Goal: Task Accomplishment & Management: Manage account settings

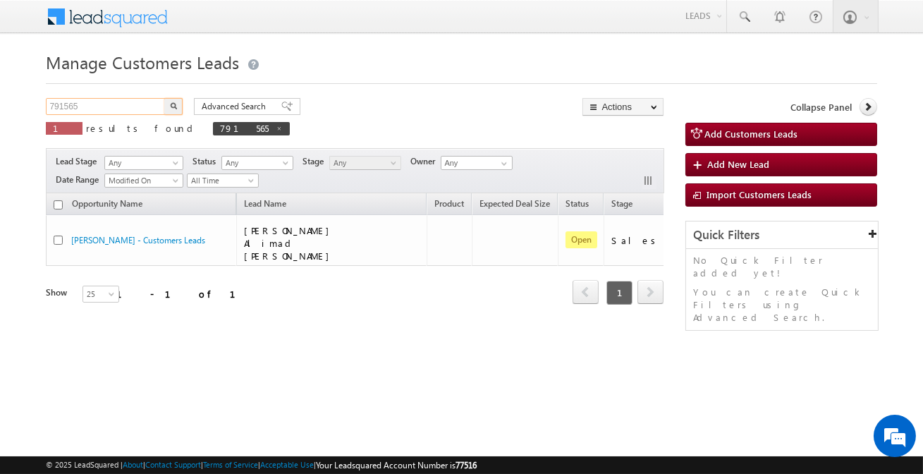
click at [120, 104] on input "791565" at bounding box center [106, 106] width 121 height 17
paste input "946581"
type input "946581"
click at [164, 98] on button "button" at bounding box center [173, 106] width 18 height 17
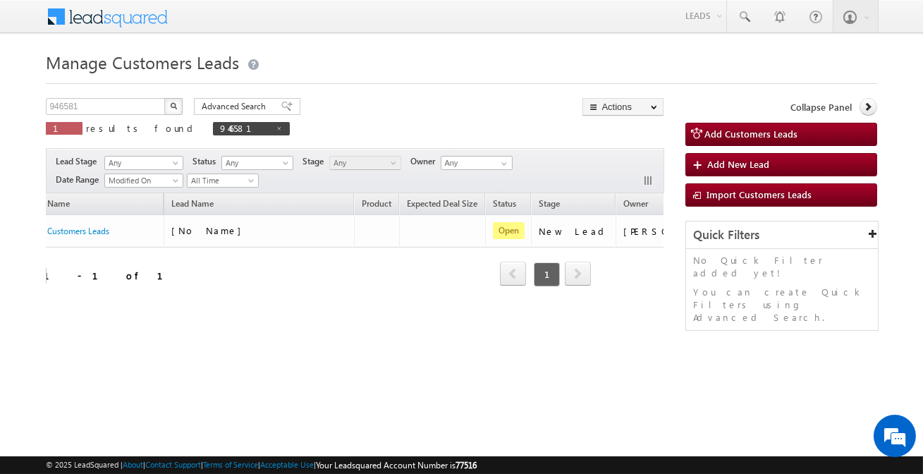
scroll to position [0, 118]
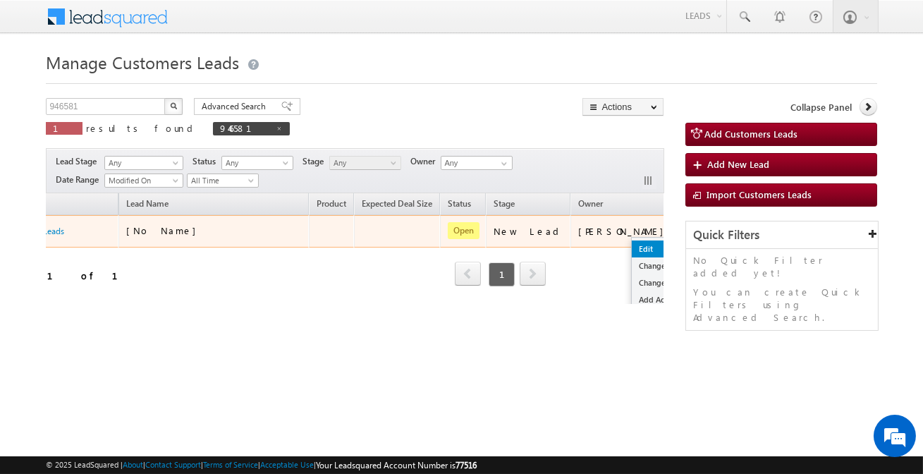
click at [632, 244] on link "Edit" at bounding box center [667, 249] width 71 height 17
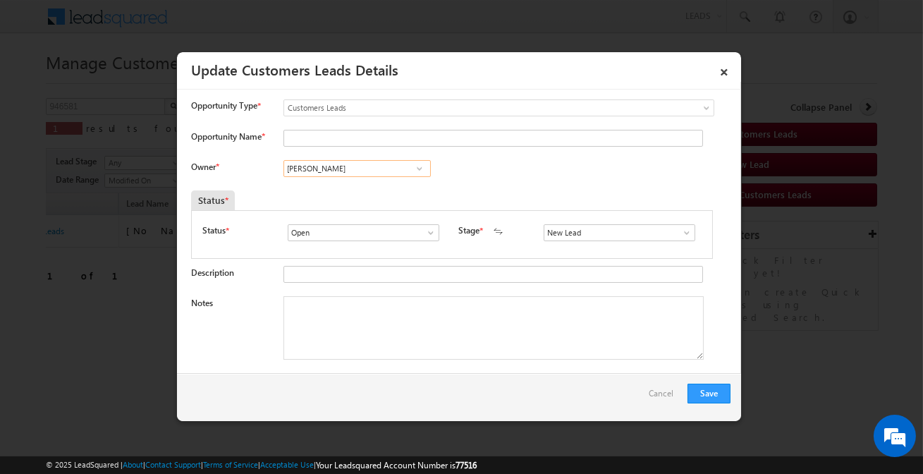
click at [394, 172] on input "[PERSON_NAME]" at bounding box center [357, 168] width 147 height 17
type input "s"
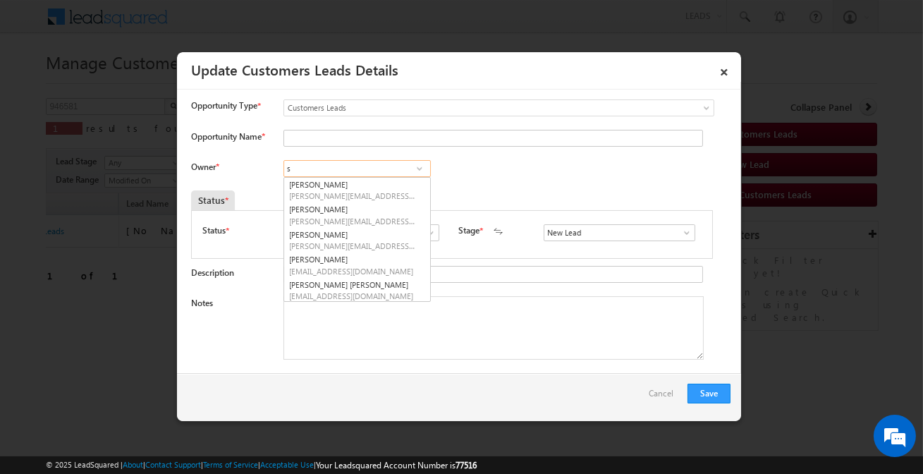
click at [394, 172] on input "s" at bounding box center [357, 168] width 147 height 17
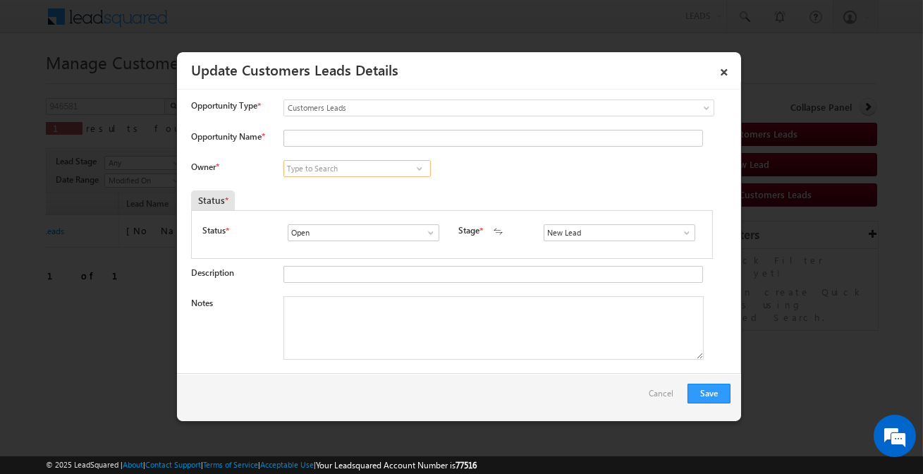
paste input "[PERSON_NAME]"
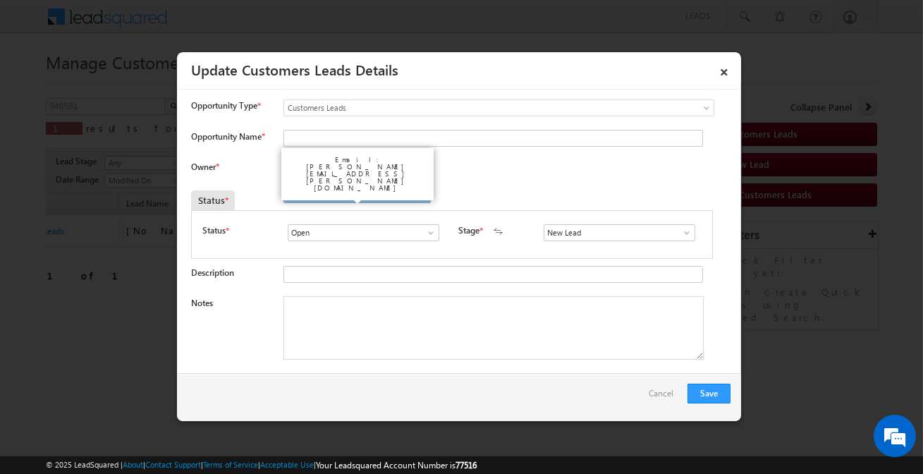
click at [375, 187] on link "[PERSON_NAME] [PERSON_NAME][EMAIL_ADDRESS][PERSON_NAME][DOMAIN_NAME]" at bounding box center [357, 190] width 147 height 27
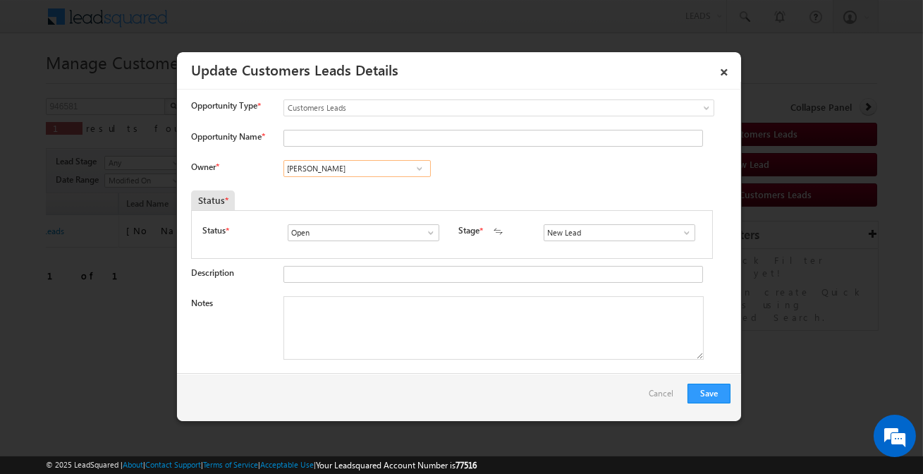
type input "[PERSON_NAME]"
click at [564, 227] on input "New Lead" at bounding box center [620, 232] width 152 height 17
click at [564, 249] on link "Sales Marked" at bounding box center [619, 249] width 151 height 16
type input "Sales Marked"
drag, startPoint x: 319, startPoint y: 140, endPoint x: 286, endPoint y: 108, distance: 45.9
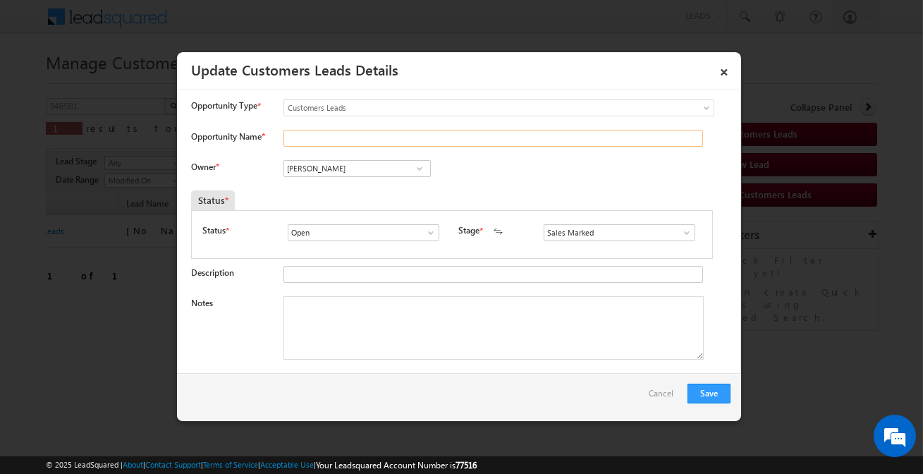
click at [319, 140] on input "Opportunity Name *" at bounding box center [494, 138] width 420 height 17
paste input "[PERSON_NAME]"
type input "[PERSON_NAME]"
click at [428, 317] on textarea "Notes" at bounding box center [494, 327] width 420 height 63
paste textarea "[PERSON_NAME] / Customer have small business income come 40k +he get pension 40…"
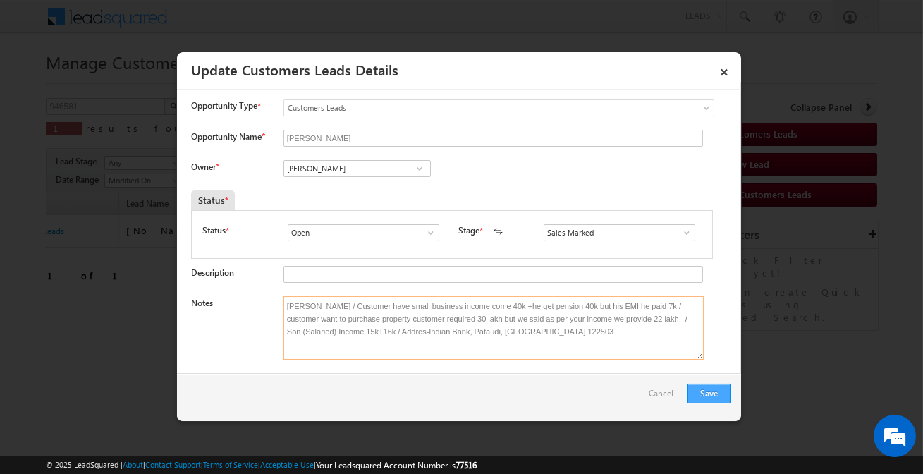
type textarea "[PERSON_NAME] / Customer have small business income come 40k +he get pension 40…"
click at [726, 391] on button "Save" at bounding box center [709, 394] width 43 height 20
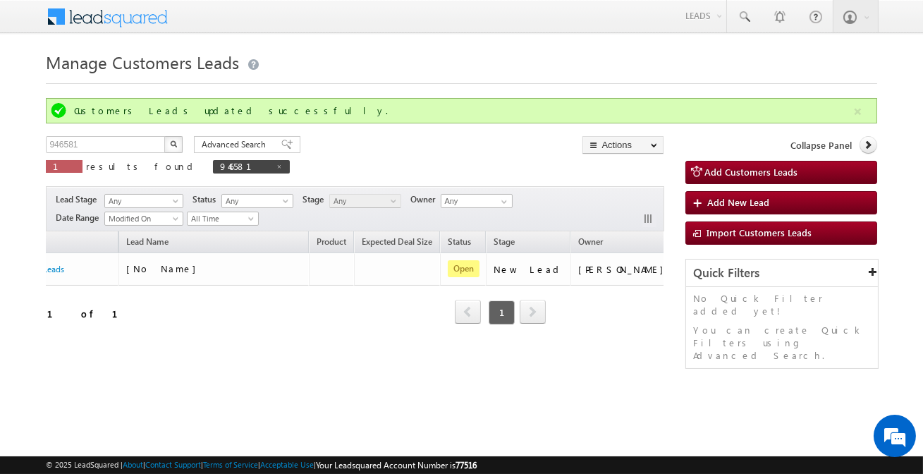
scroll to position [0, 0]
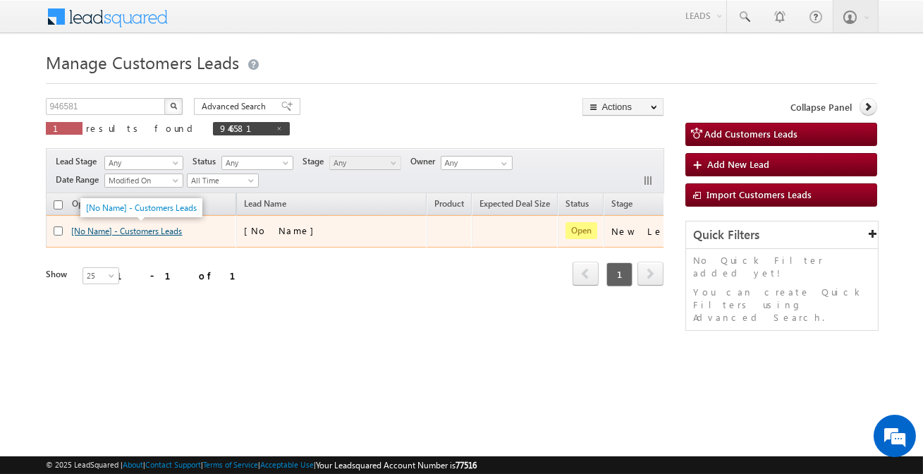
drag, startPoint x: 111, startPoint y: 268, endPoint x: 76, endPoint y: 229, distance: 52.0
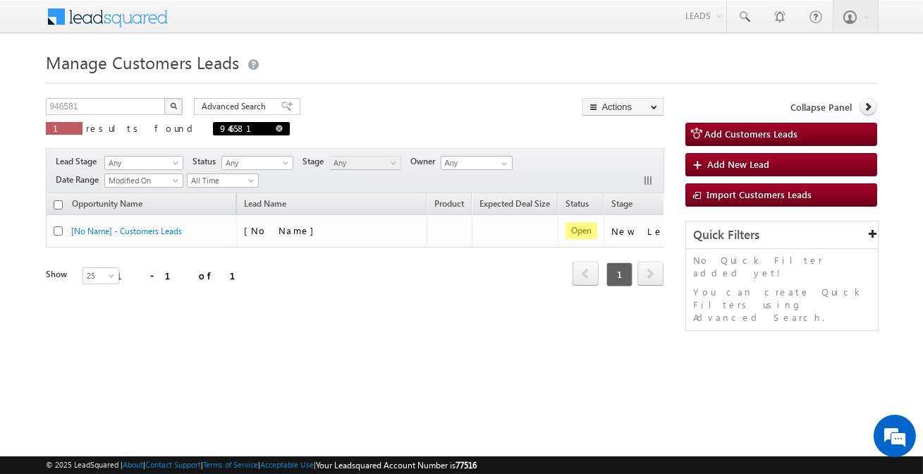
click at [213, 127] on span "946581" at bounding box center [251, 128] width 77 height 13
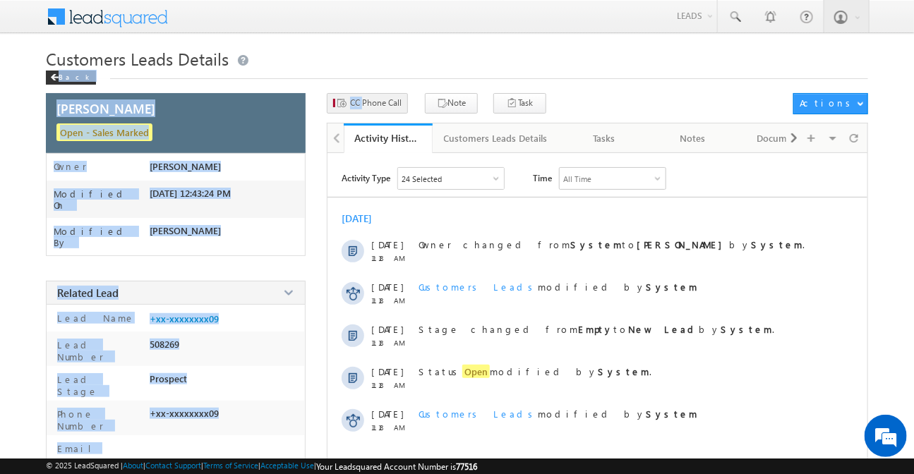
drag, startPoint x: 361, startPoint y: 90, endPoint x: 359, endPoint y: 101, distance: 11.4
click at [359, 99] on div "× Close × Close Customers Leads Details Back [PERSON_NAME] Open - Sales Marked" at bounding box center [457, 358] width 823 height 622
click at [359, 101] on span "CC Phone Call" at bounding box center [376, 103] width 52 height 13
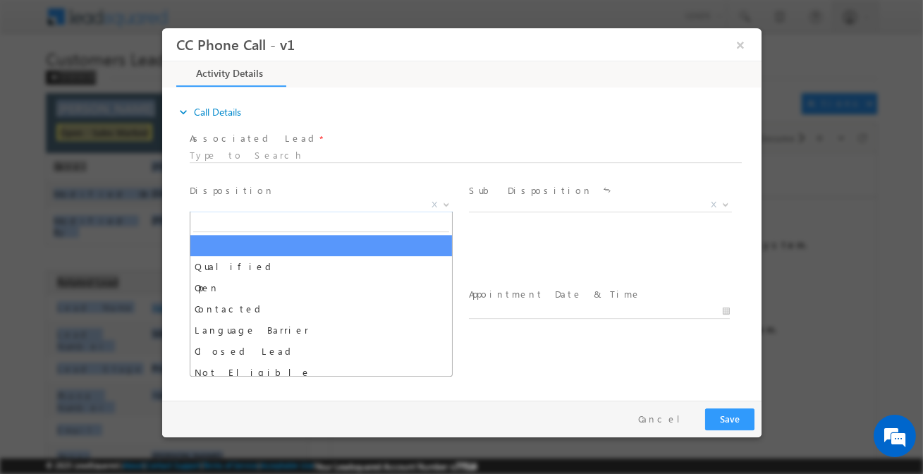
click at [380, 200] on span "X" at bounding box center [320, 205] width 263 height 14
select select "lalit.singh1@sgrlimited.in"
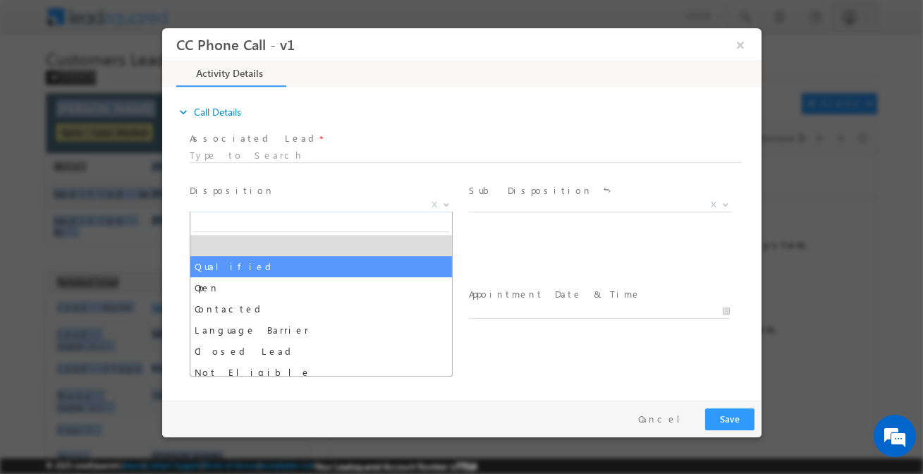
drag, startPoint x: 327, startPoint y: 263, endPoint x: 432, endPoint y: 236, distance: 108.5
select select "Qualified"
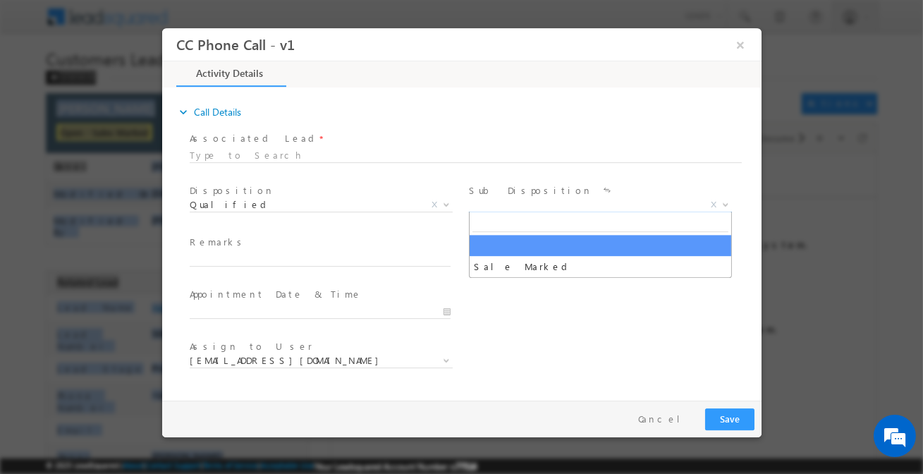
click at [485, 210] on span "X" at bounding box center [599, 205] width 263 height 14
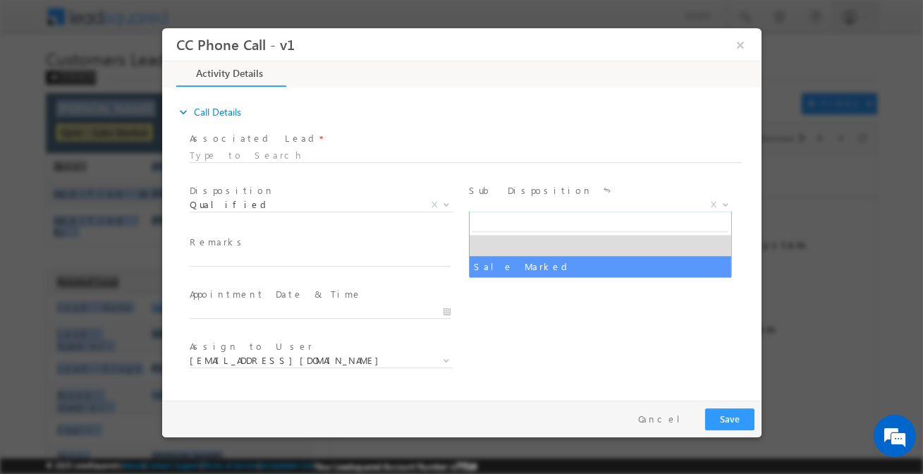
drag, startPoint x: 495, startPoint y: 272, endPoint x: 371, endPoint y: 258, distance: 124.2
select select "Sale Marked"
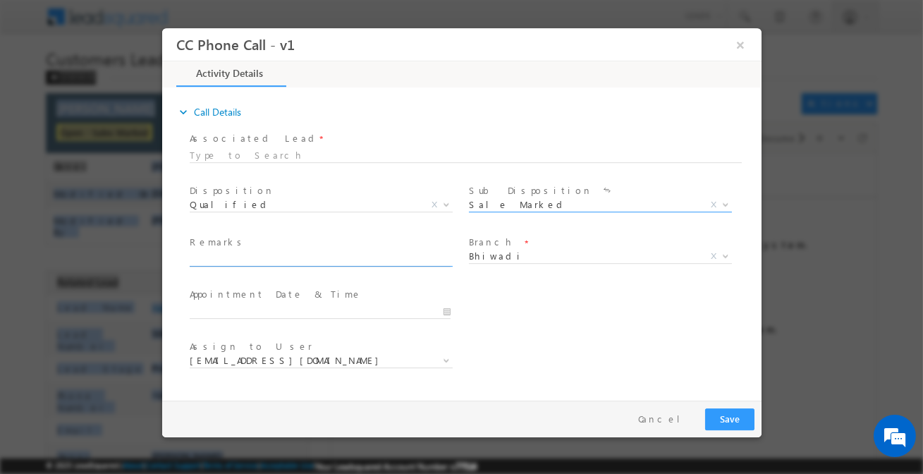
click at [356, 258] on input "text" at bounding box center [319, 260] width 261 height 14
paste input "SADARAM YADAV / Customer have small business income come 40k +he get pension 40…"
type input "SADARAM YADAV / Customer have small business income come 40k +he get pension 40…"
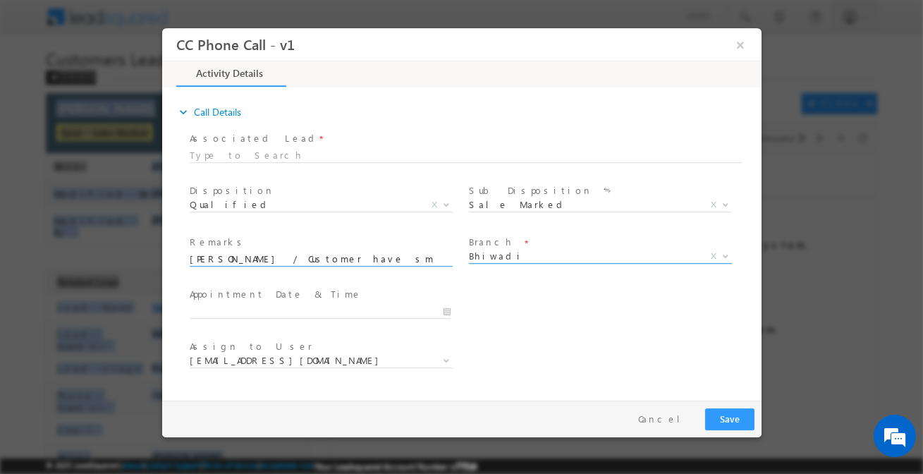
click at [518, 258] on span "Bhiwadi" at bounding box center [582, 256] width 229 height 13
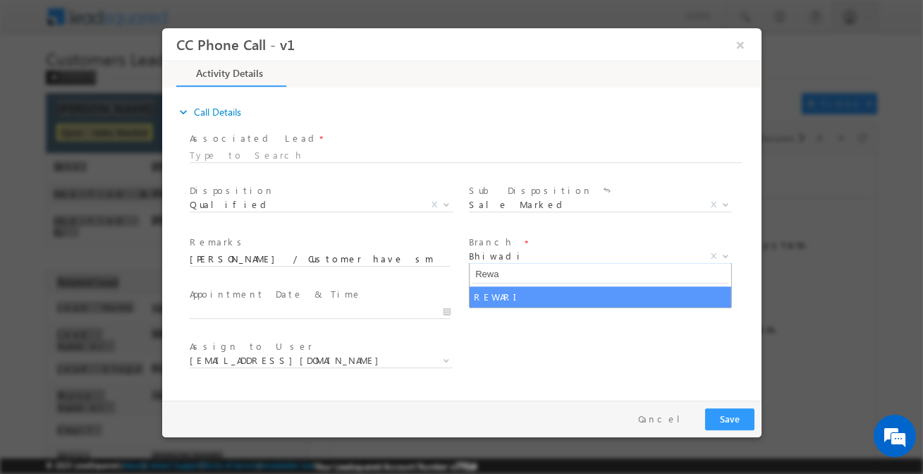
type input "Rewa"
select select "REWARI"
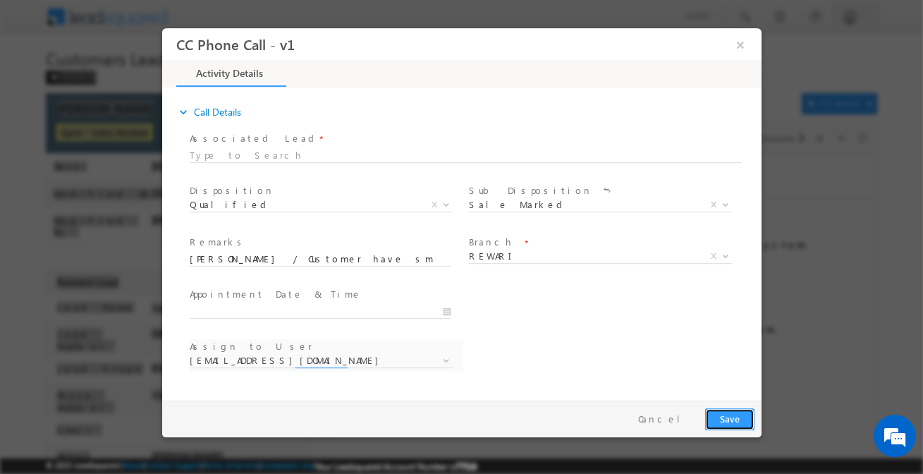
click at [743, 418] on button "Save" at bounding box center [729, 419] width 49 height 22
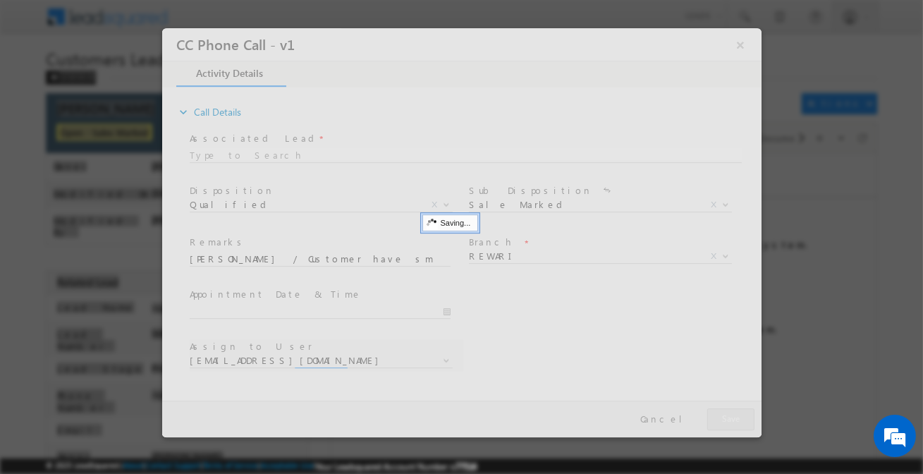
select select "amit.kumar4@sgrlimited.in"
